Goal: Information Seeking & Learning: Check status

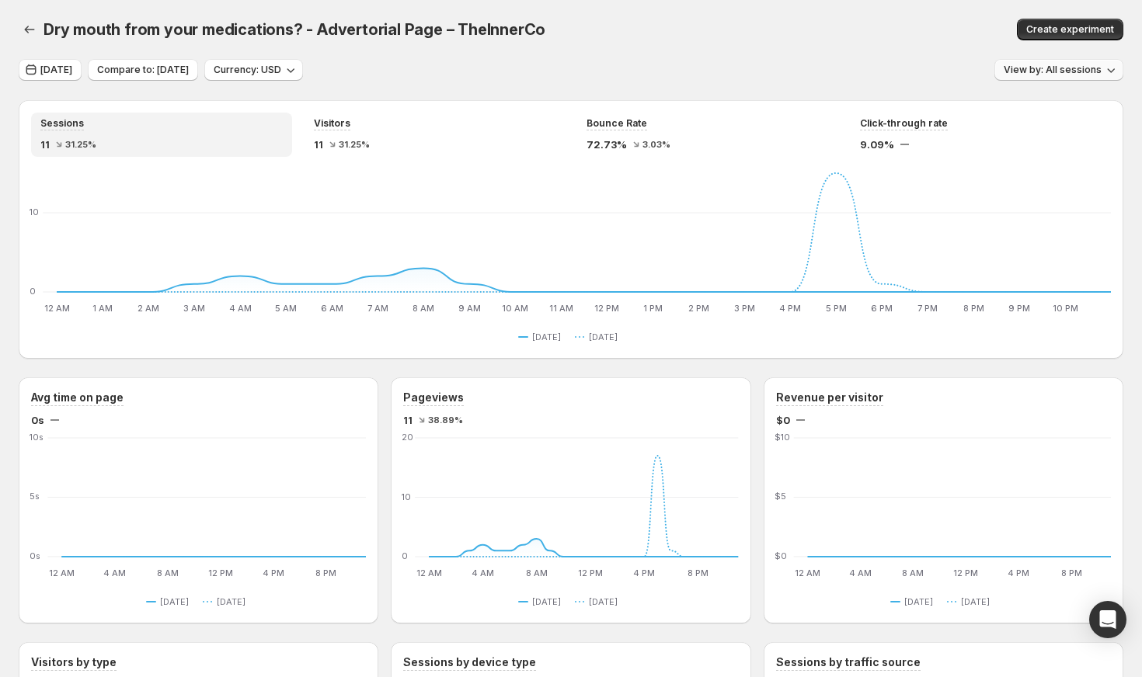
click at [1101, 64] on span "View by: All sessions" at bounding box center [1052, 70] width 98 height 12
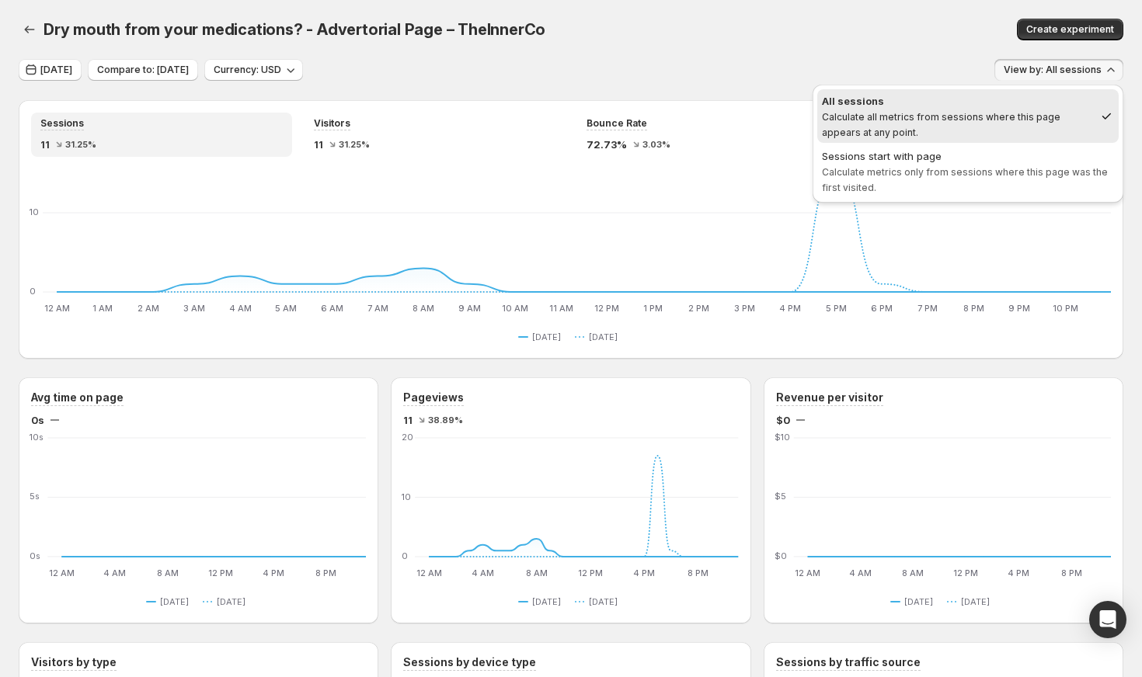
click at [823, 10] on div "Dry mouth from your medications? - Advertorial Page – TheInnerCo. This page is …" at bounding box center [571, 29] width 1104 height 59
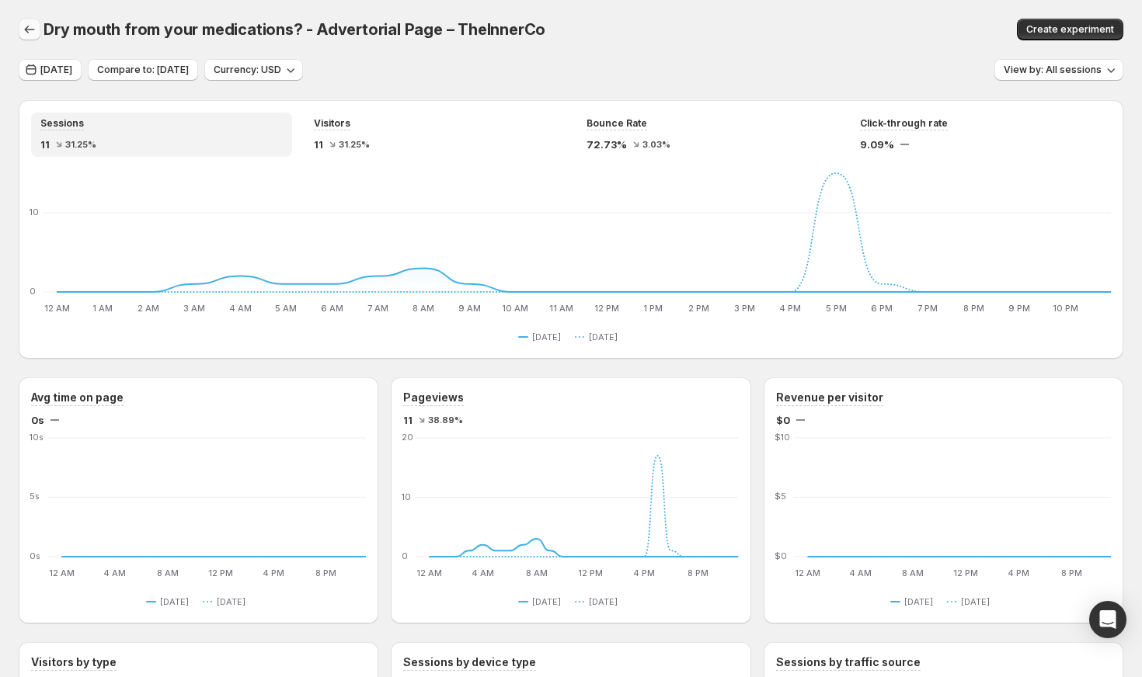
click at [27, 22] on button "button" at bounding box center [30, 30] width 22 height 22
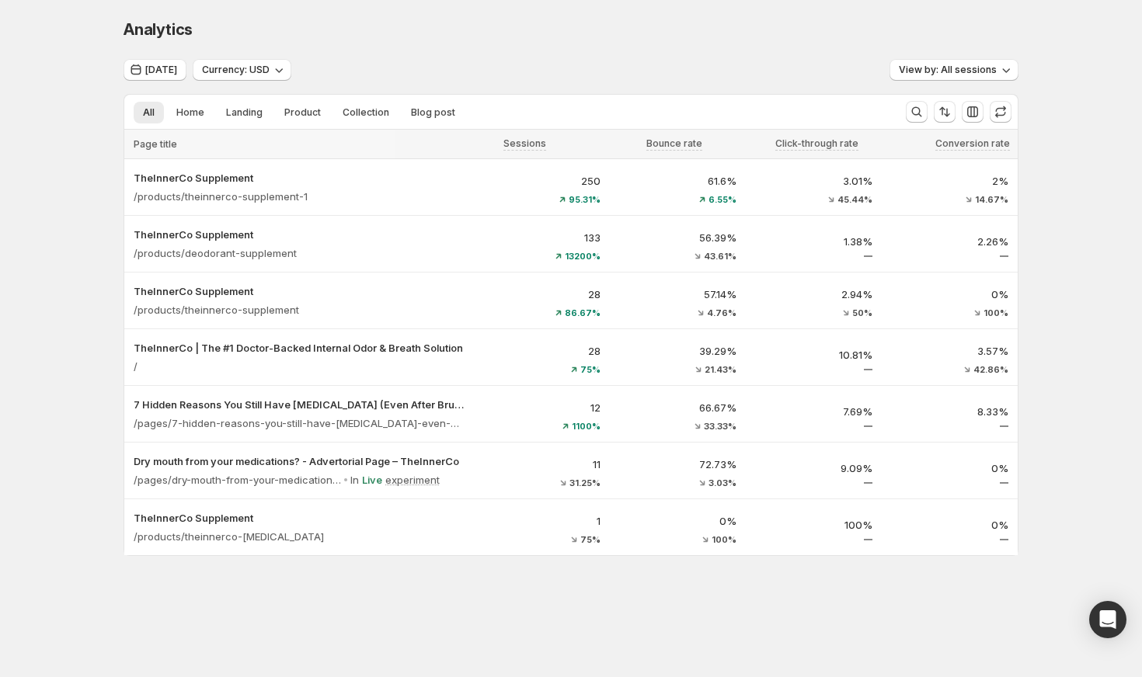
click at [1108, 157] on div "Analytics. This page is ready Analytics [DATE] Currency: USD View by: All sessi…" at bounding box center [571, 320] width 1142 height 640
click at [457, 481] on icon at bounding box center [454, 480] width 16 height 16
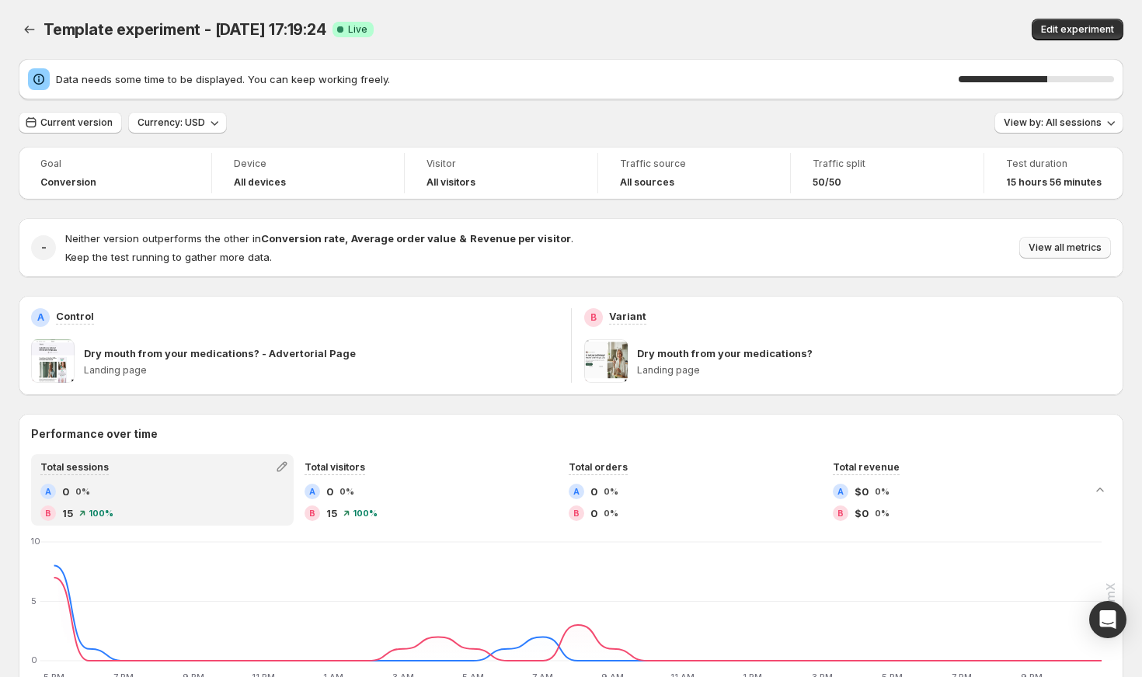
click at [1094, 249] on span "View all metrics" at bounding box center [1064, 248] width 73 height 12
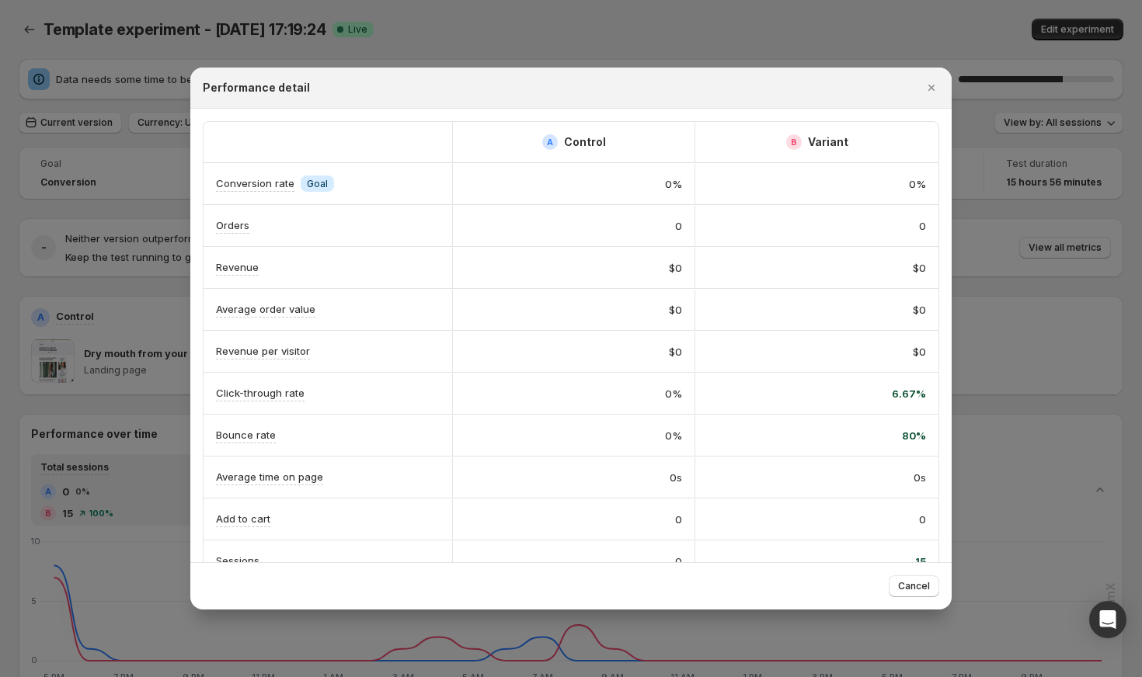
scroll to position [242, 0]
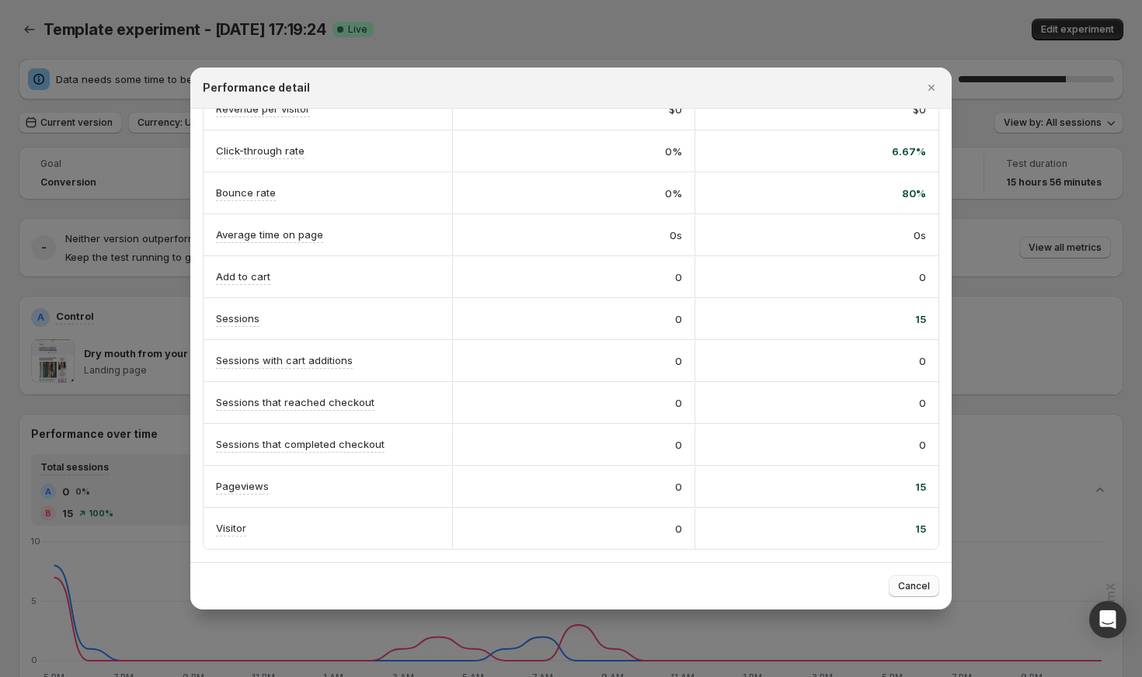
click at [932, 583] on button "Cancel" at bounding box center [913, 586] width 50 height 22
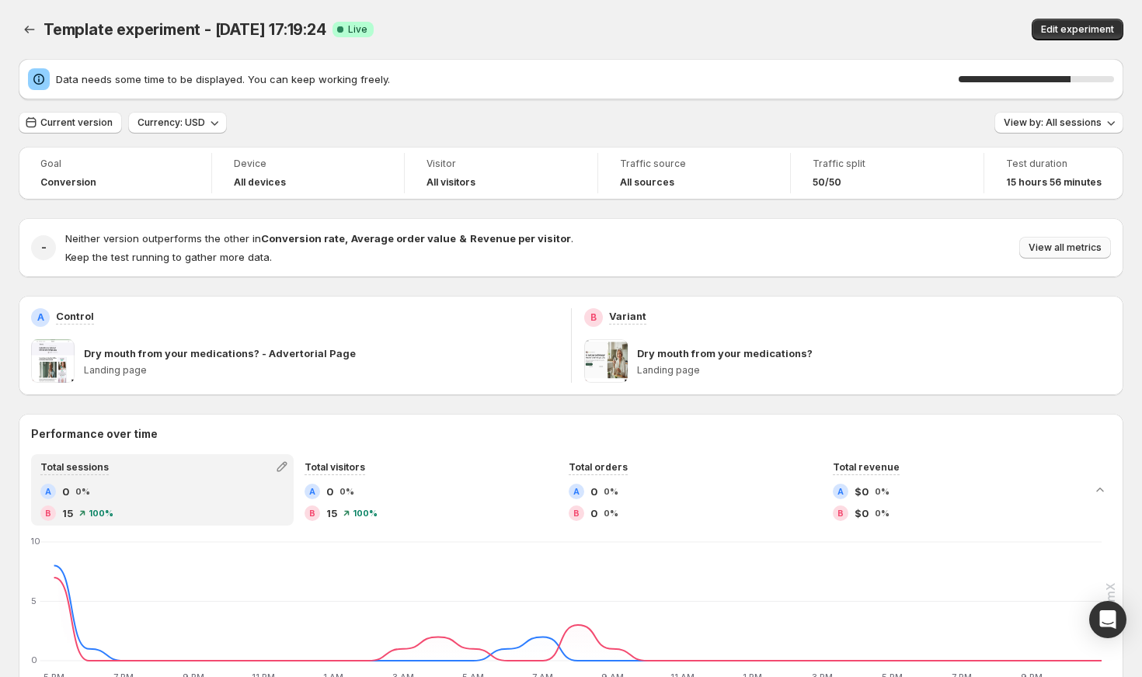
click at [1085, 251] on span "View all metrics" at bounding box center [1064, 248] width 73 height 12
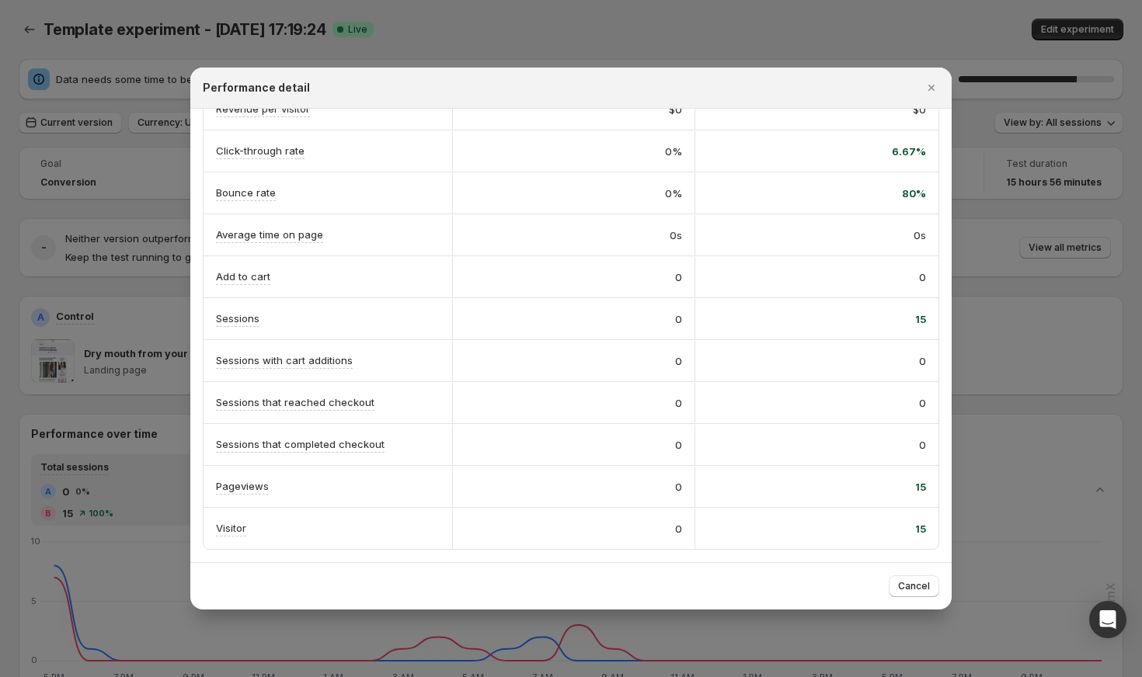
drag, startPoint x: 916, startPoint y: 322, endPoint x: 934, endPoint y: 322, distance: 17.9
click at [934, 322] on div "15" at bounding box center [816, 319] width 243 height 40
drag, startPoint x: 908, startPoint y: 316, endPoint x: 933, endPoint y: 316, distance: 24.9
click at [933, 316] on div "15" at bounding box center [816, 319] width 243 height 40
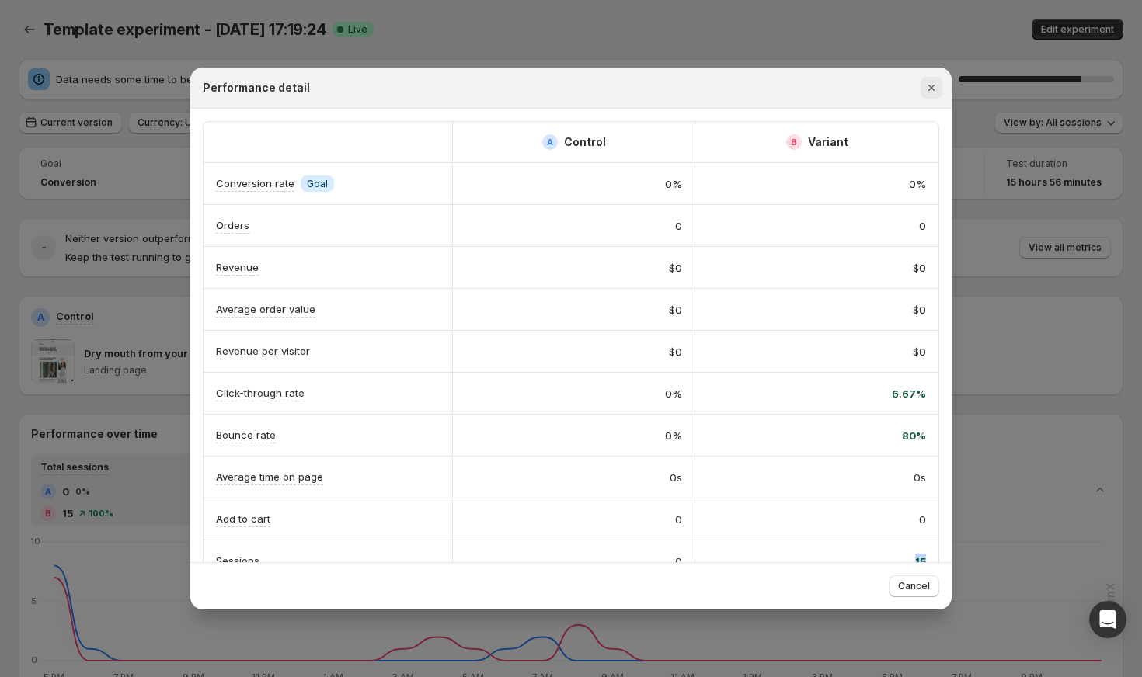
click at [938, 92] on icon "Close" at bounding box center [931, 88] width 16 height 16
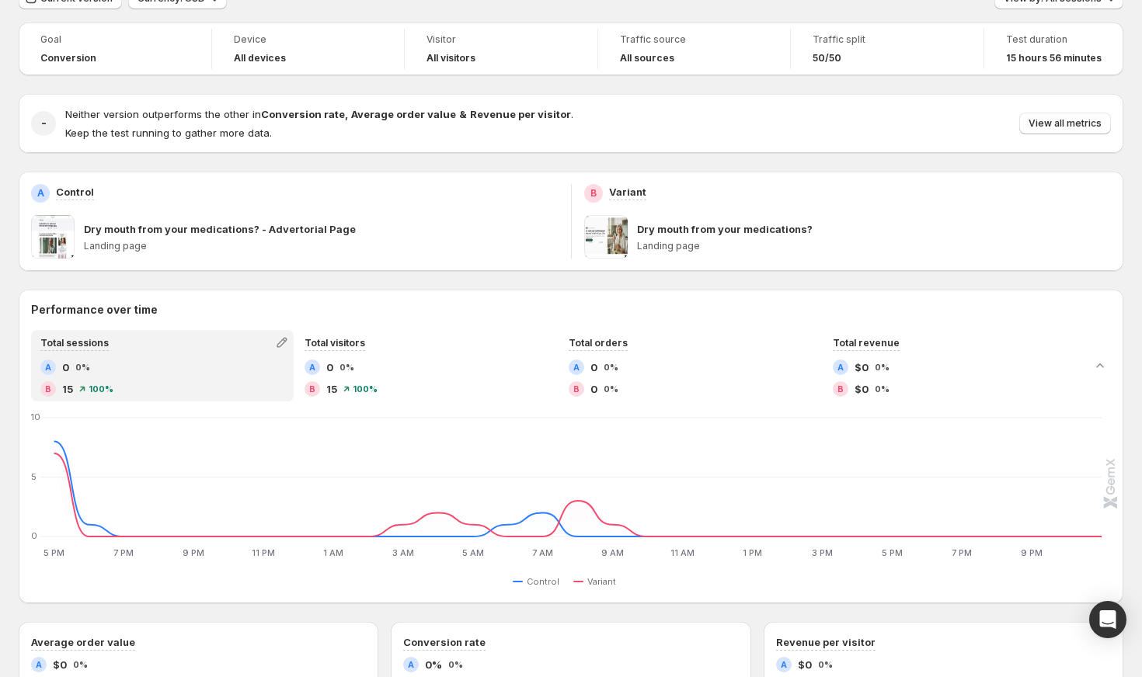
scroll to position [122, 0]
